Goal: Task Accomplishment & Management: Complete application form

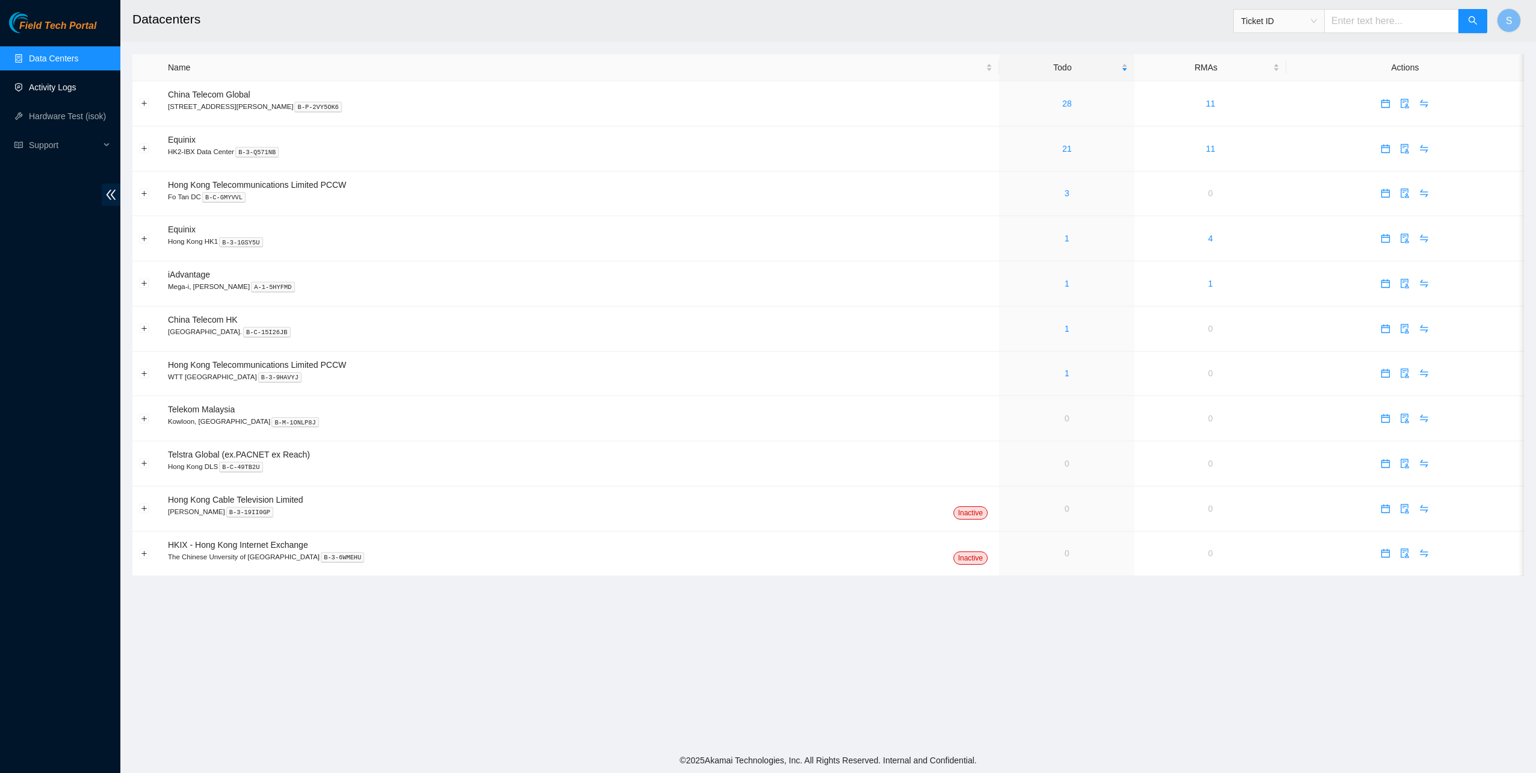
click at [54, 92] on link "Activity Logs" at bounding box center [53, 87] width 48 height 10
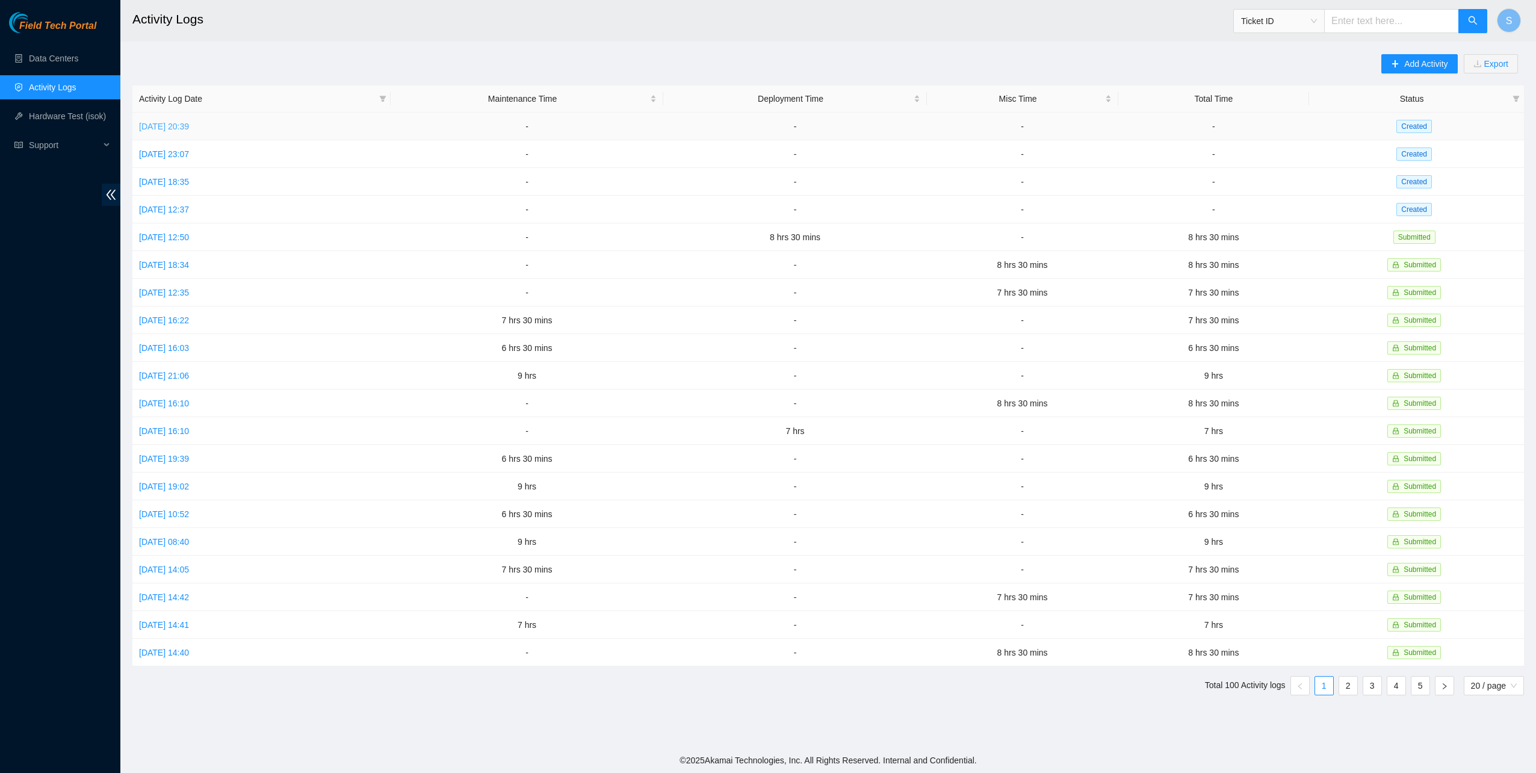
click at [189, 122] on link "Thu, 18 Sep 2025 20:39" at bounding box center [164, 127] width 50 height 10
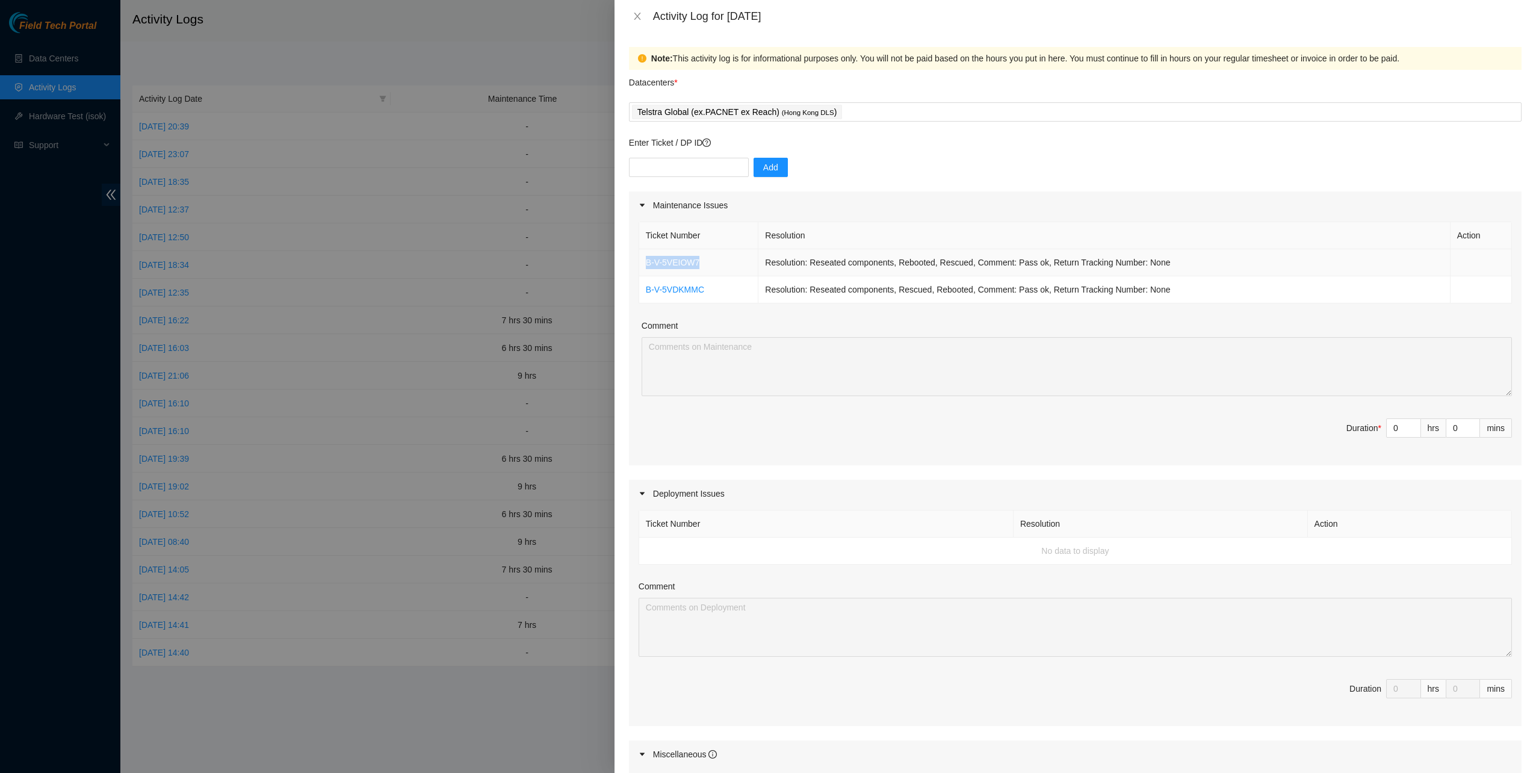
drag, startPoint x: 712, startPoint y: 258, endPoint x: 641, endPoint y: 259, distance: 71.0
click at [641, 259] on td "B-V-5VEIOW7" at bounding box center [699, 262] width 120 height 27
copy link "B-V-5VEIOW7"
drag, startPoint x: 695, startPoint y: 292, endPoint x: 644, endPoint y: 292, distance: 51.1
click at [644, 292] on td "B-V-5VDKMMC" at bounding box center [699, 289] width 120 height 27
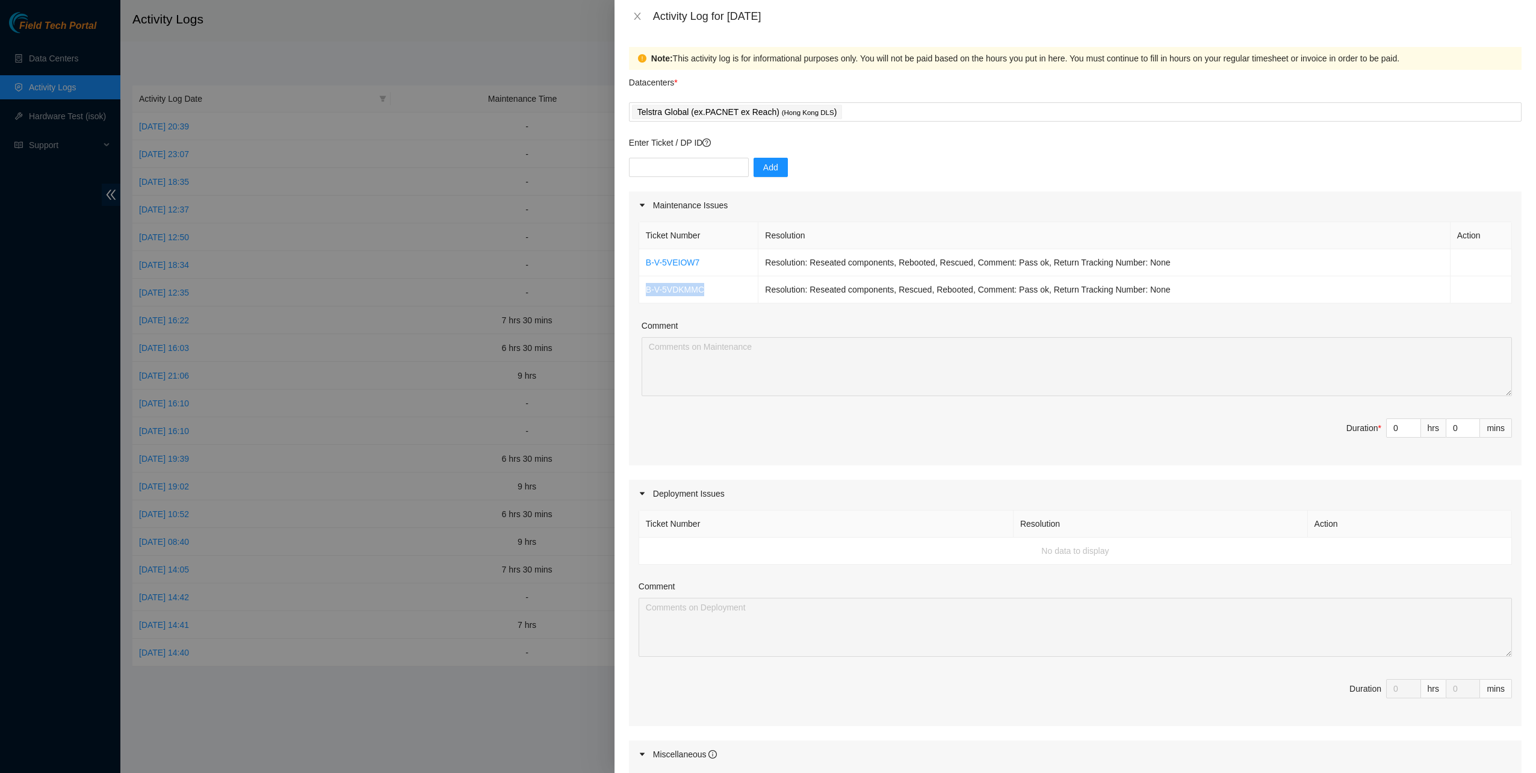
copy link "B-V-5VDKMMC"
click at [702, 166] on input "text" at bounding box center [689, 167] width 120 height 19
paste input "B-V-5VFH94Y"
type input "B-V-5VFH94Y"
click at [763, 164] on span "Add" at bounding box center [770, 167] width 15 height 13
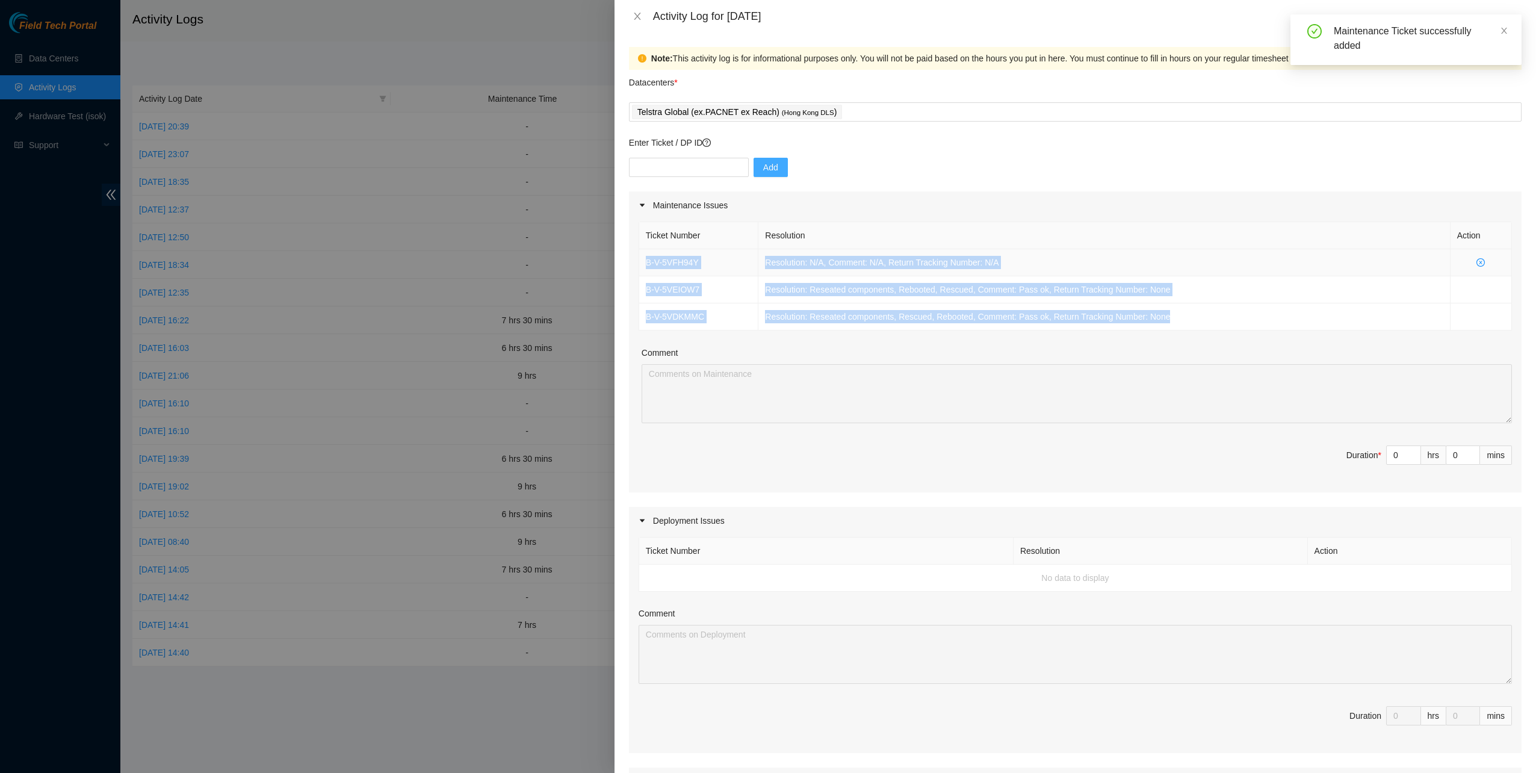
drag, startPoint x: 1227, startPoint y: 325, endPoint x: 644, endPoint y: 256, distance: 587.1
click at [644, 256] on tbody "B-V-5VFH94Y Resolution: N/A, Comment: N/A, Return Tracking Number: N/A B-V-5VEI…" at bounding box center [1075, 289] width 872 height 81
copy tbody "B-V-5VFH94Y Resolution: N/A, Comment: N/A, Return Tracking Number: N/A B-V-5VEI…"
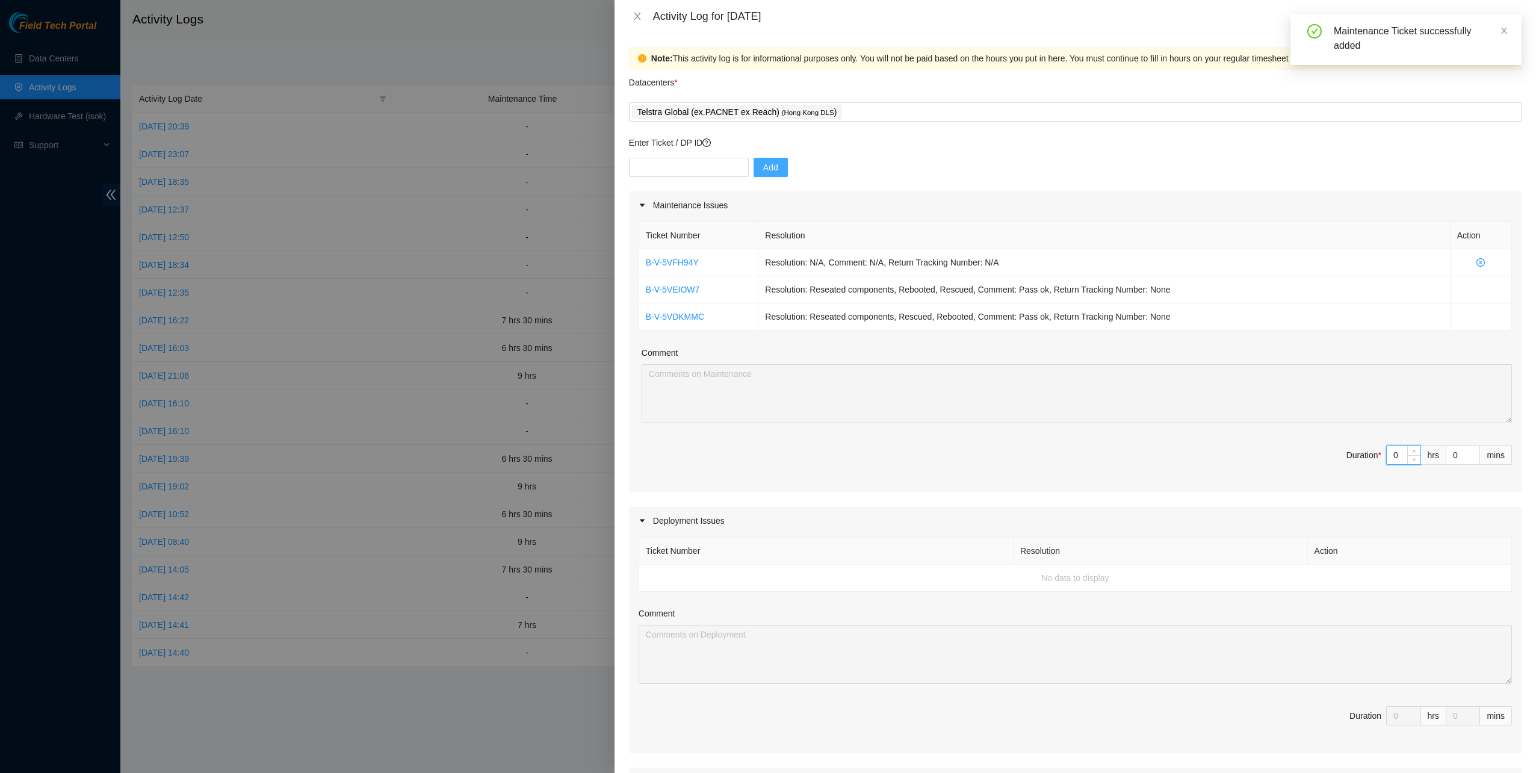
drag, startPoint x: 1391, startPoint y: 457, endPoint x: 1365, endPoint y: 454, distance: 26.7
click at [1365, 454] on span "Duration * 0 hrs 0 mins" at bounding box center [1074, 462] width 873 height 34
type input "6"
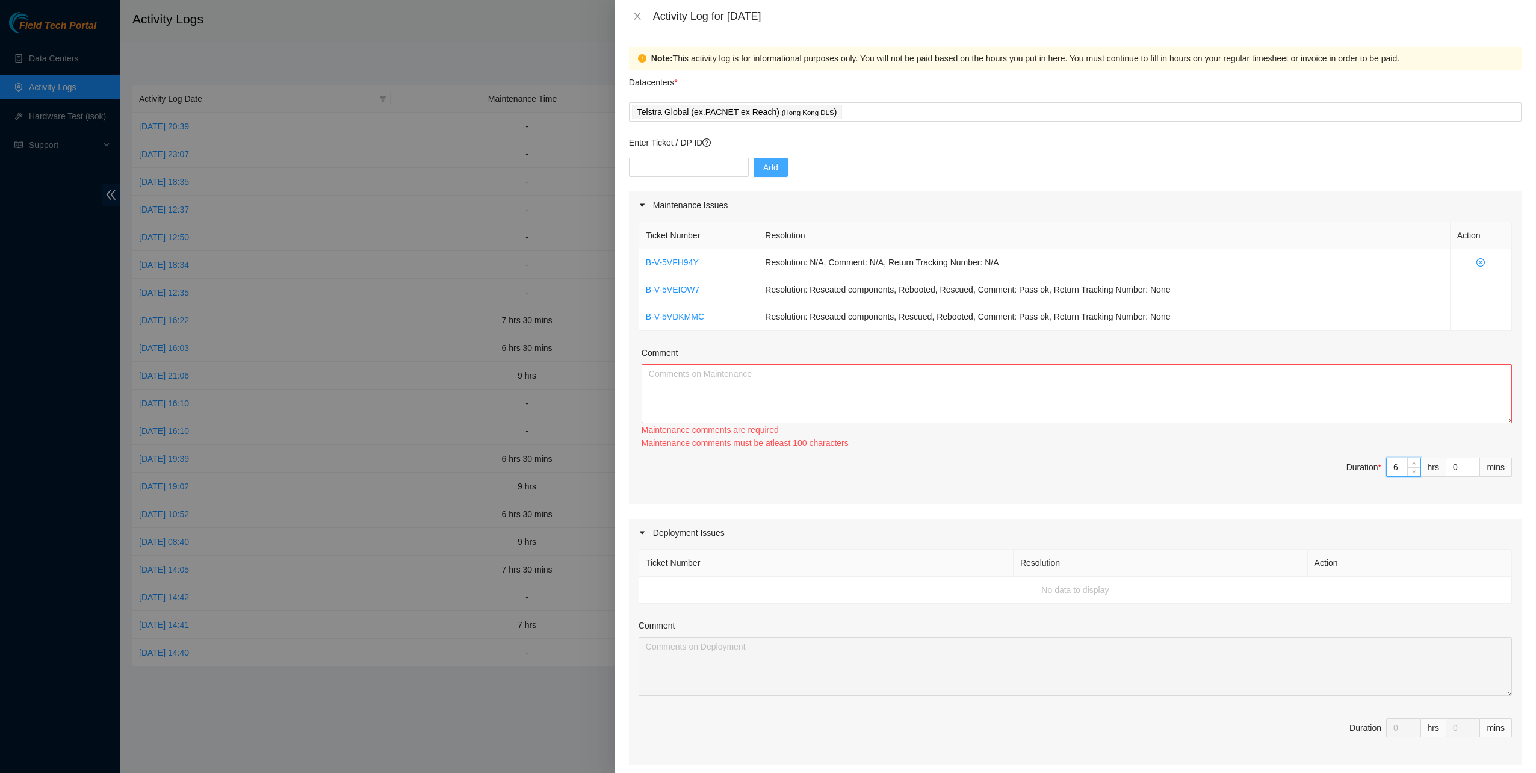
type input "6"
click at [1079, 410] on textarea "Comment" at bounding box center [1076, 393] width 870 height 59
paste textarea "B-V-5VFH94Y Resolution: N/A, Comment: N/A, Return Tracking Number: N/A B-V-5VEI…"
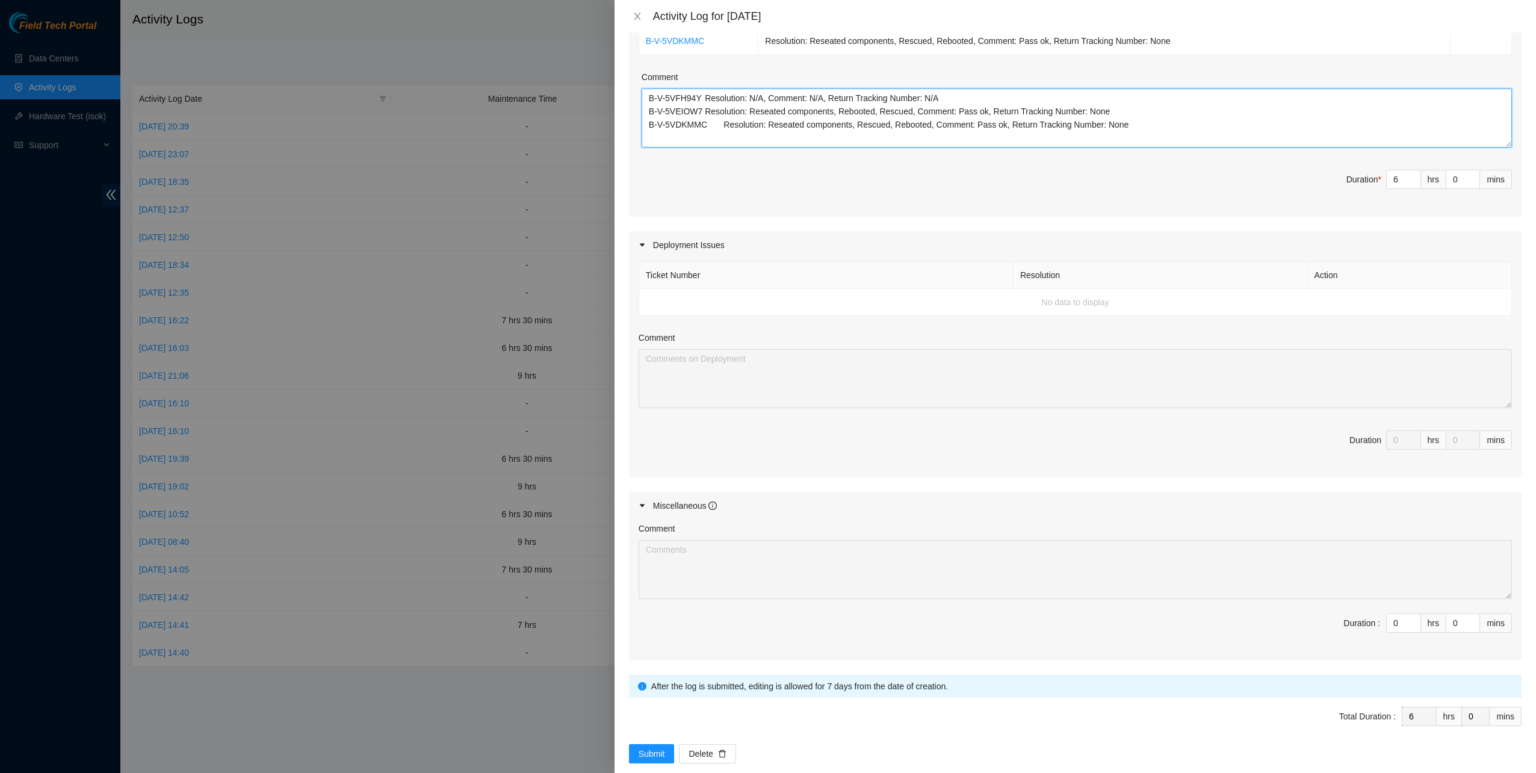
scroll to position [290, 0]
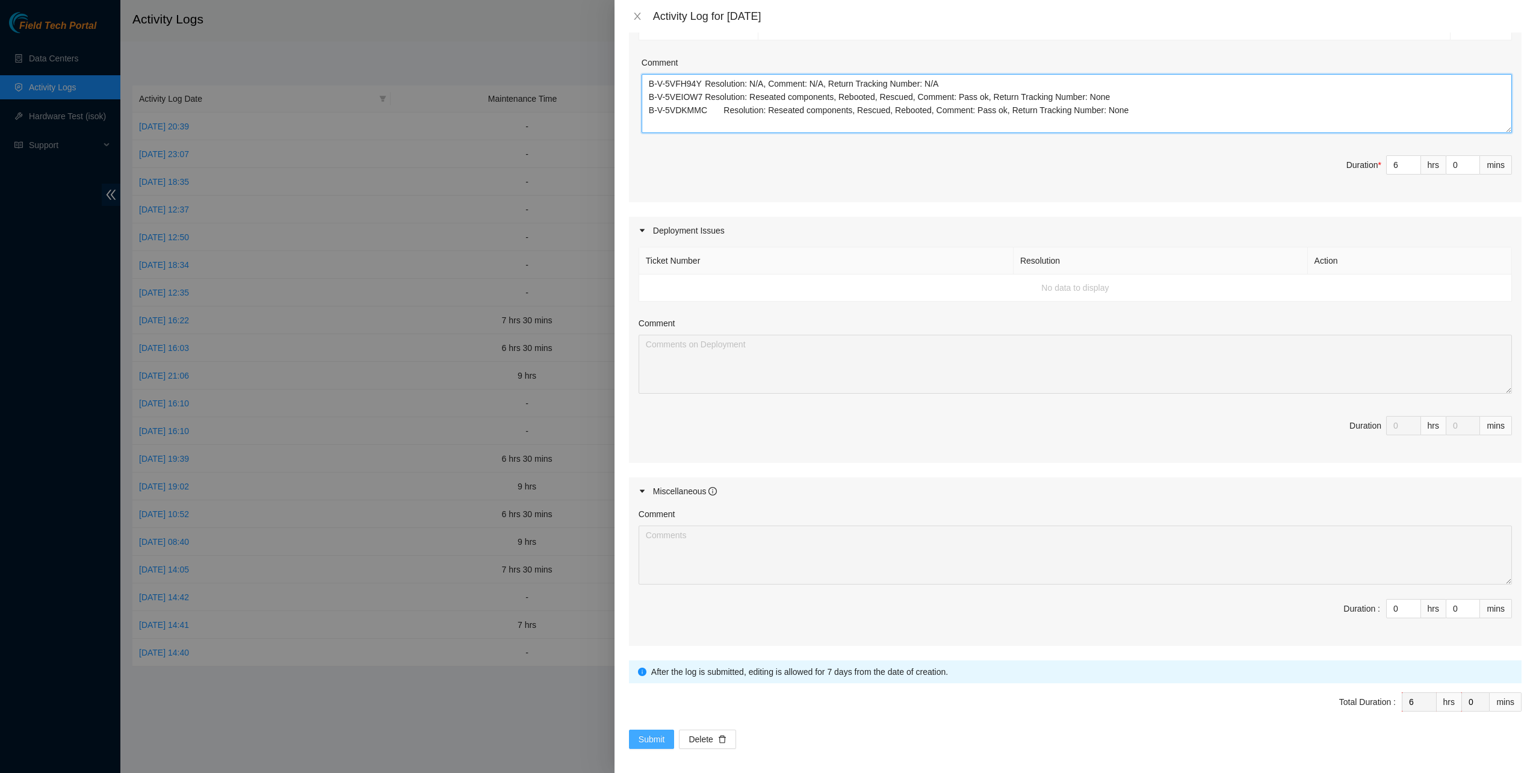
type textarea "B-V-5VFH94Y Resolution: N/A, Comment: N/A, Return Tracking Number: N/A B-V-5VEI…"
click at [655, 734] on span "Submit" at bounding box center [651, 738] width 26 height 13
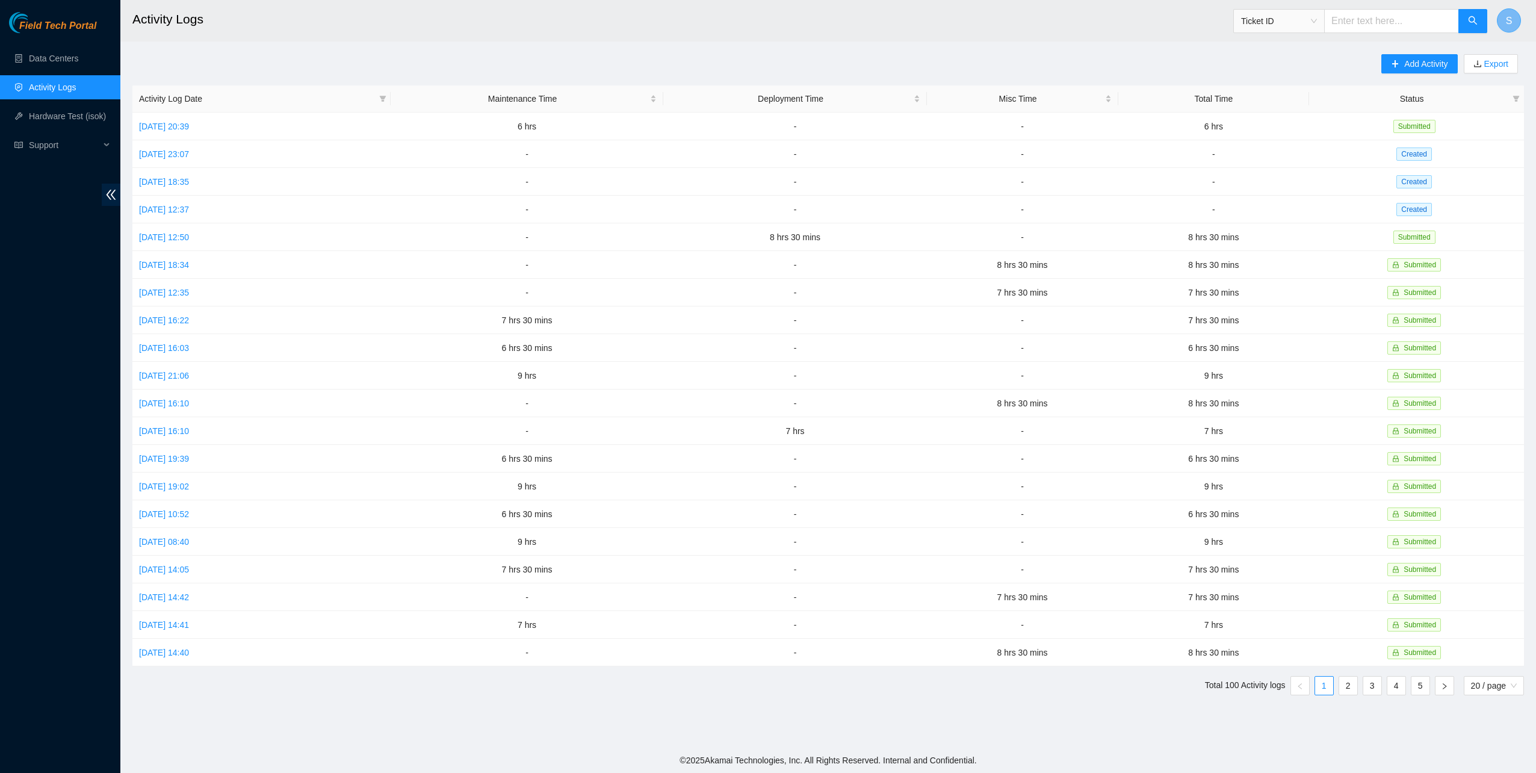
click at [1513, 14] on button "S" at bounding box center [1508, 20] width 24 height 24
click at [1436, 102] on link "Logout" at bounding box center [1425, 107] width 26 height 10
